Goal: Task Accomplishment & Management: Complete application form

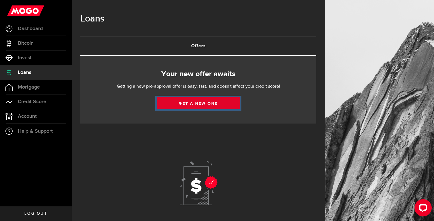
click at [175, 104] on link "Get a new one" at bounding box center [198, 103] width 83 height 12
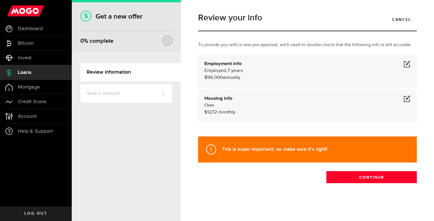
click at [350, 183] on div "Review your info Cancel To provide you with a new pre-approval, we'll need to d…" at bounding box center [307, 110] width 227 height 204
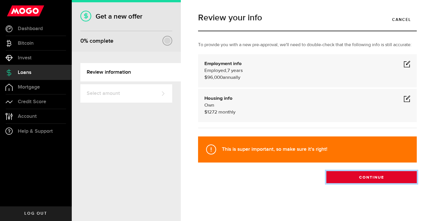
click at [348, 181] on button "Continue" at bounding box center [371, 177] width 90 height 12
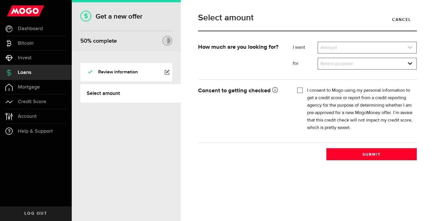
click at [336, 50] on link "expand select" at bounding box center [367, 47] width 98 height 11
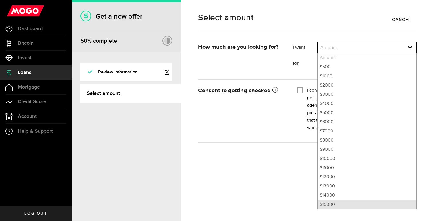
scroll to position [1, 0]
click at [337, 201] on li "$15000" at bounding box center [367, 204] width 98 height 9
select select "15000"
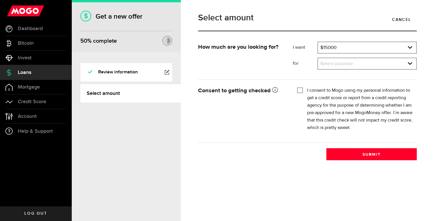
click at [328, 71] on div "I want Amount How much credit would you like? $15000 Amount $500 $1000 $2000 $3…" at bounding box center [354, 58] width 133 height 32
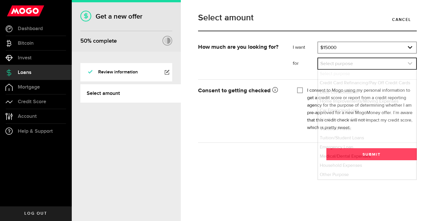
click at [328, 69] on link "expand select" at bounding box center [367, 63] width 98 height 11
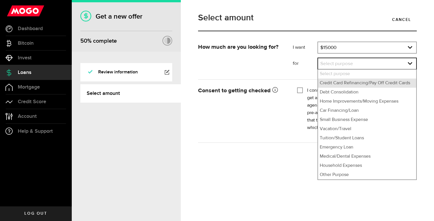
click at [329, 87] on li "Credit Card Refinancing/Pay Off Credit Cards" at bounding box center [367, 83] width 98 height 9
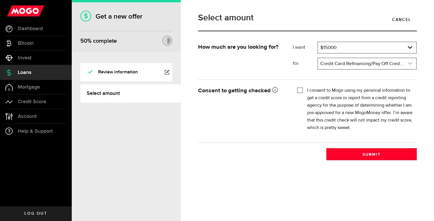
click at [335, 66] on link "expand select" at bounding box center [367, 63] width 98 height 11
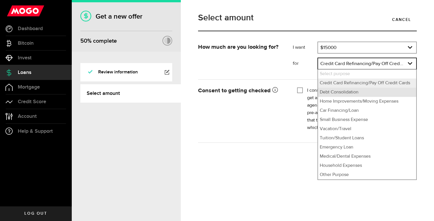
click at [335, 95] on li "Debt Consolidation" at bounding box center [367, 92] width 98 height 9
select select "Debt Consolidation"
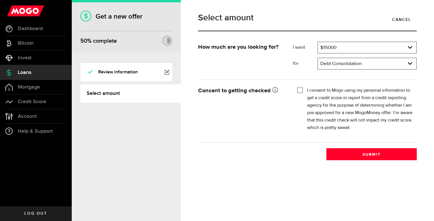
click at [309, 89] on label "I consent to Mogo using my personal information to get a credit score or report…" at bounding box center [359, 109] width 105 height 45
click at [303, 89] on input "I consent to Mogo using my personal information to get a credit score or report…" at bounding box center [300, 90] width 6 height 6
checkbox input "true"
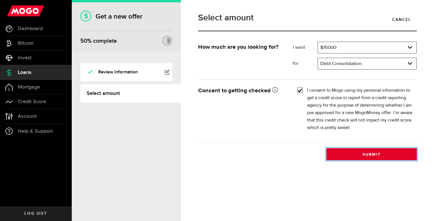
click at [367, 153] on button "Submit" at bounding box center [371, 154] width 90 height 12
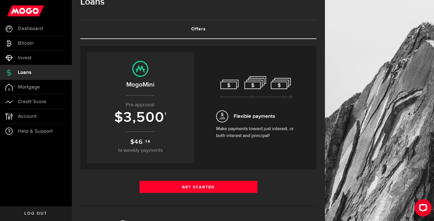
scroll to position [2, 0]
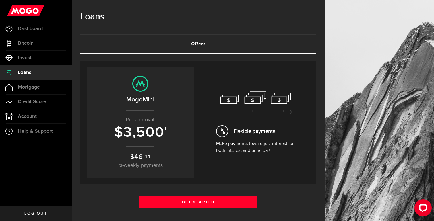
click at [211, 48] on link "Offers (requires attention)" at bounding box center [198, 44] width 236 height 18
